Goal: Register for event/course

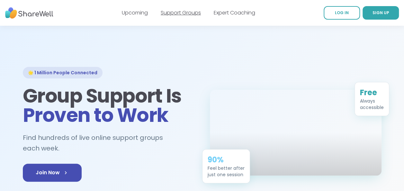
click at [185, 10] on link "Support Groups" at bounding box center [181, 12] width 40 height 7
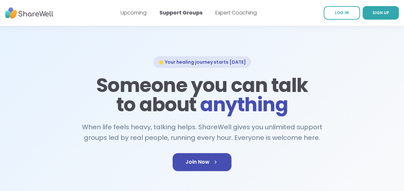
scroll to position [8, 0]
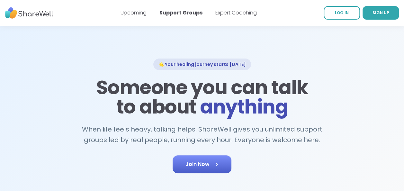
click at [222, 164] on link "Join Now" at bounding box center [201, 164] width 59 height 18
